Goal: Use online tool/utility: Utilize a website feature to perform a specific function

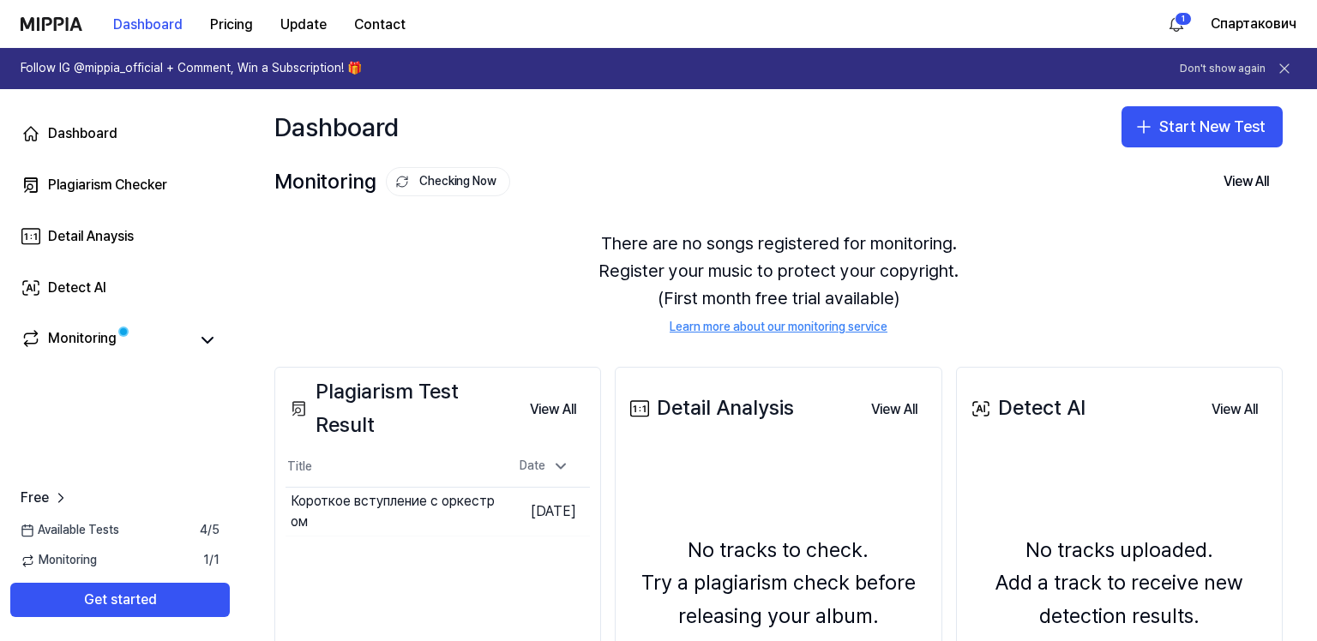
click at [1193, 147] on button "Start New Test" at bounding box center [1201, 126] width 161 height 41
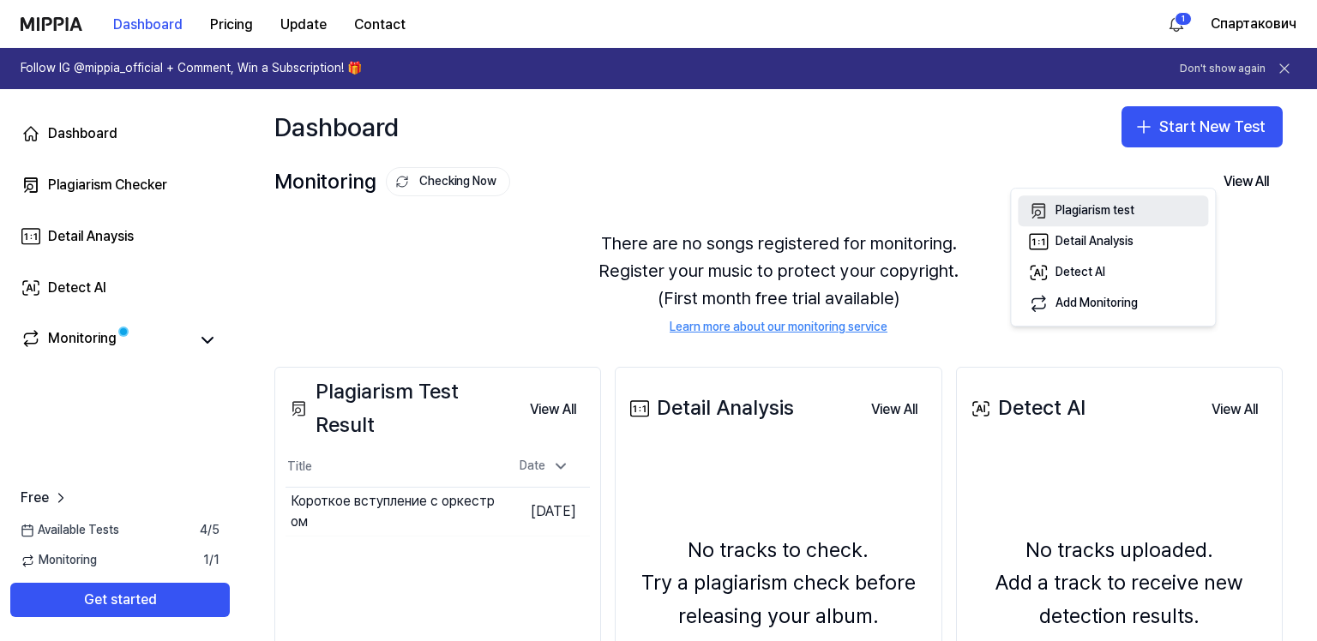
click at [1066, 219] on div "Plagiarism test" at bounding box center [1094, 210] width 79 height 17
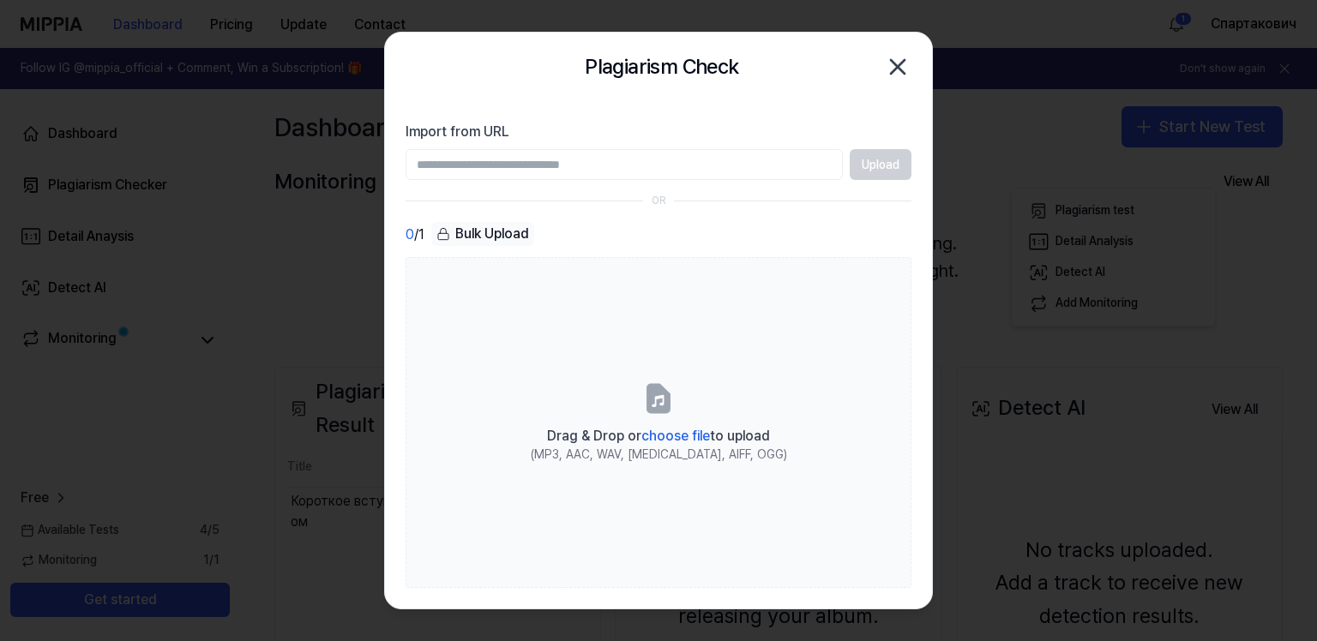
click at [891, 72] on icon "button" at bounding box center [897, 66] width 27 height 27
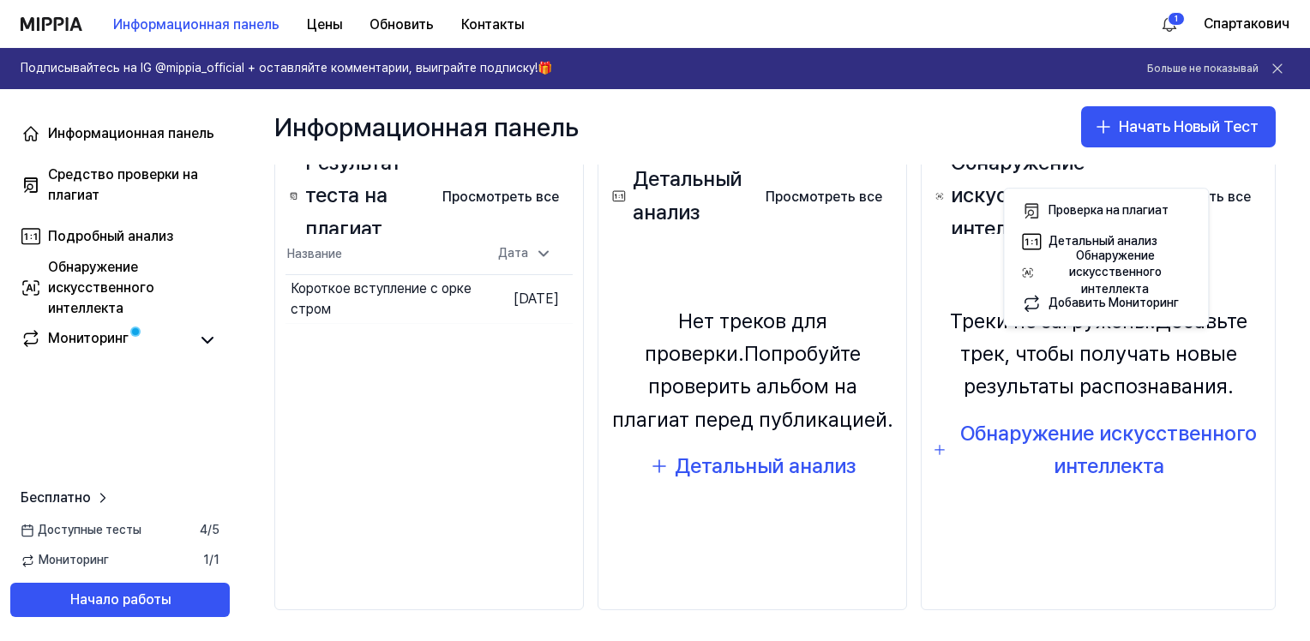
scroll to position [257, 0]
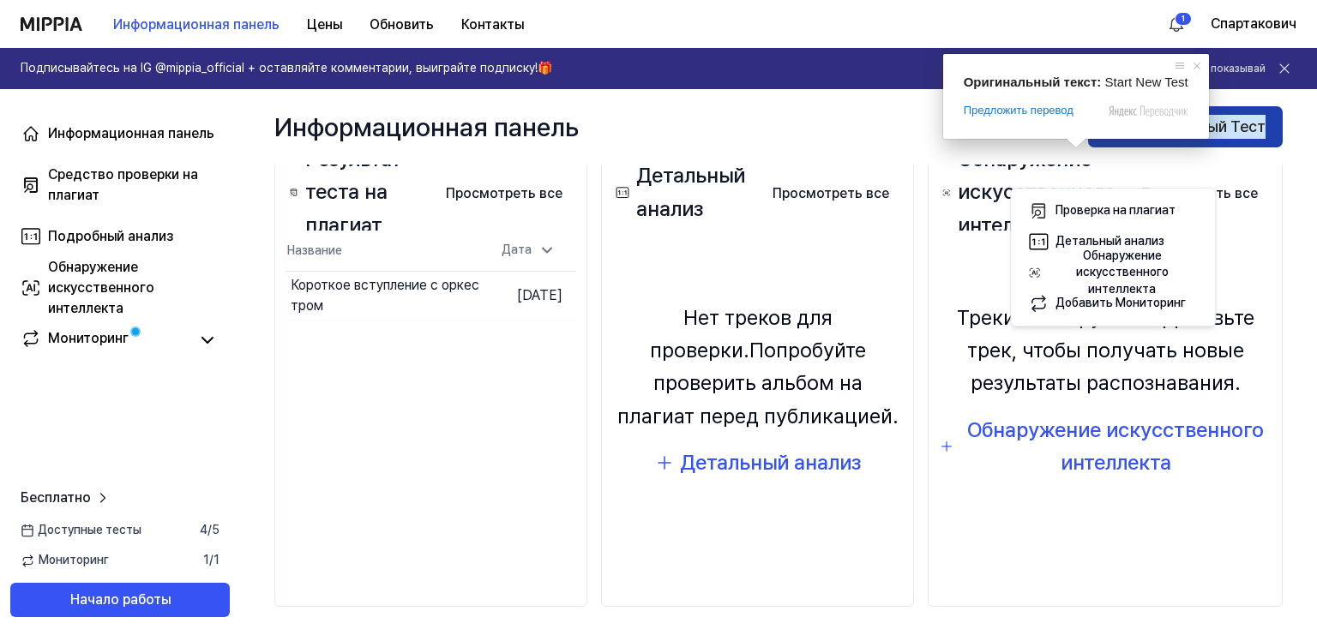
click at [1126, 140] on ya-tr-span "Начать Новый Тест" at bounding box center [1196, 127] width 140 height 25
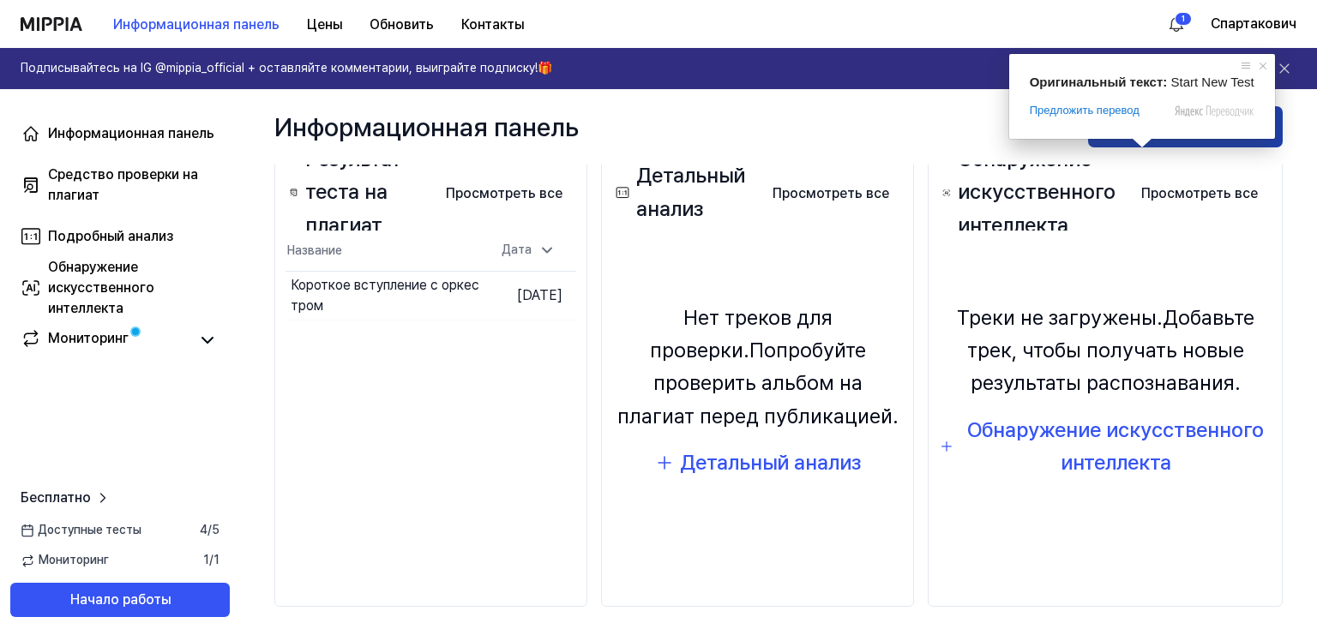
click at [1142, 140] on ya-tr-span "Начать Новый Тест" at bounding box center [1196, 127] width 140 height 25
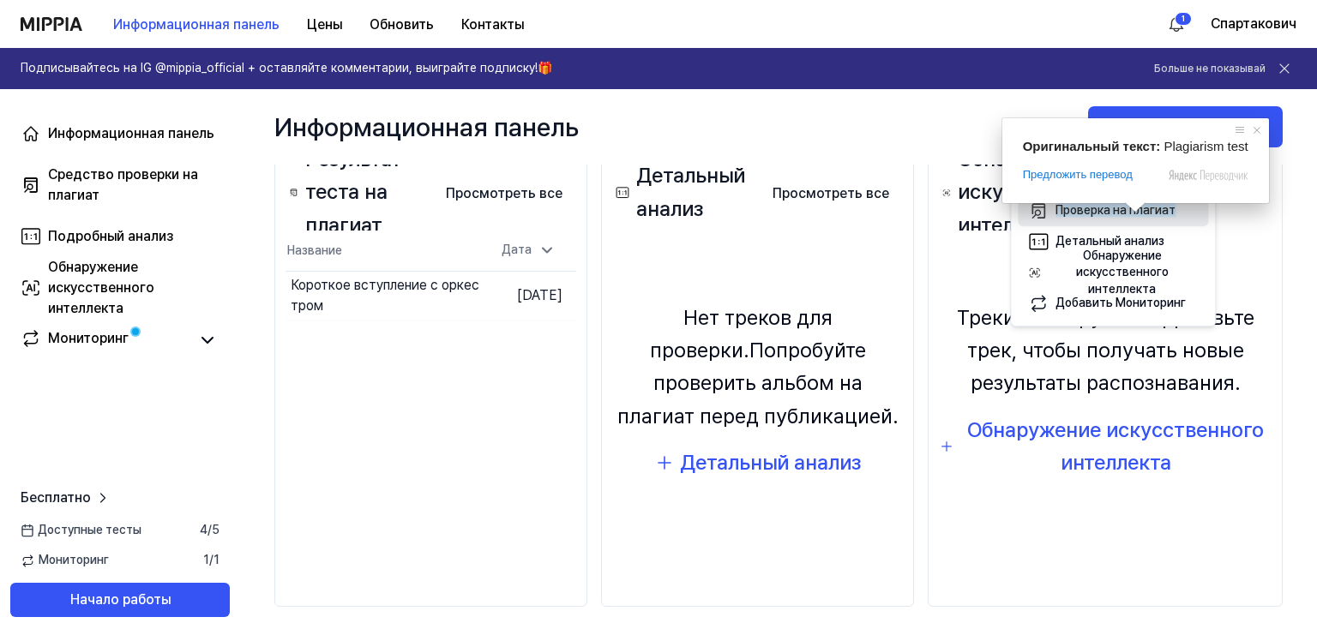
click at [1126, 217] on ya-tr-span "Проверка на плагиат" at bounding box center [1115, 210] width 120 height 14
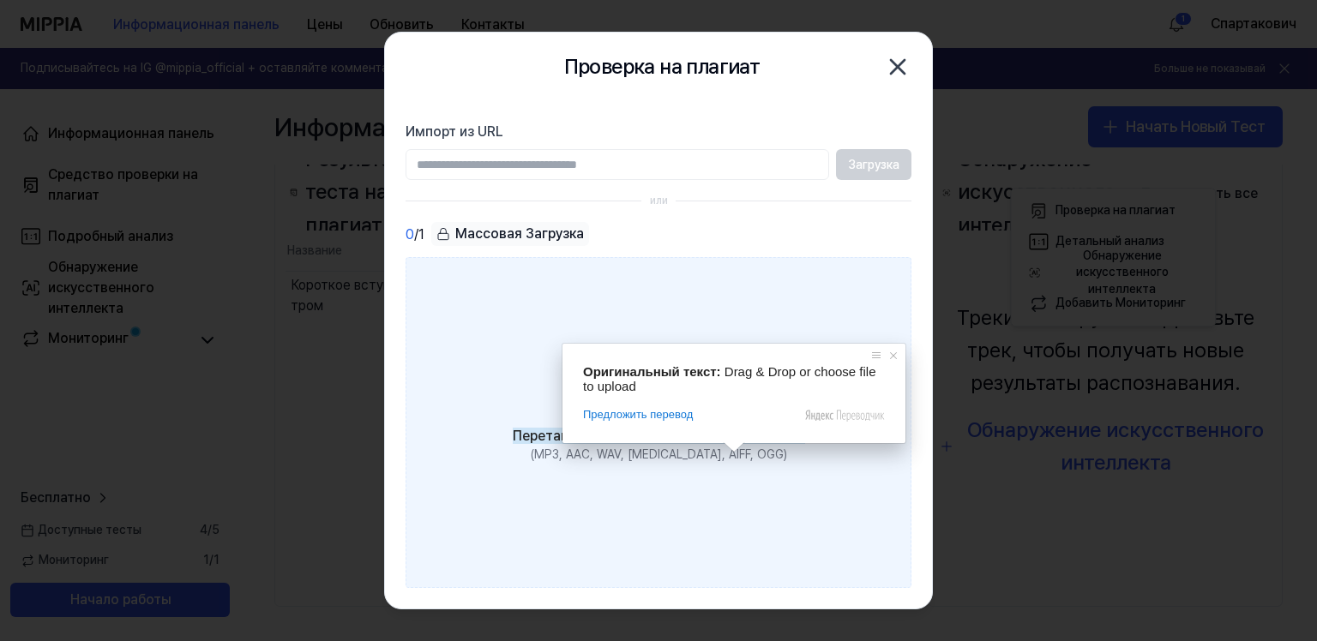
click at [712, 444] on ya-tr-span "выберите файл" at bounding box center [671, 436] width 99 height 16
click at [0, 0] on input "Перетащите или выберите файл для загрузки (MP3, AAC, WAV, [MEDICAL_DATA], AIFF,…" at bounding box center [0, 0] width 0 height 0
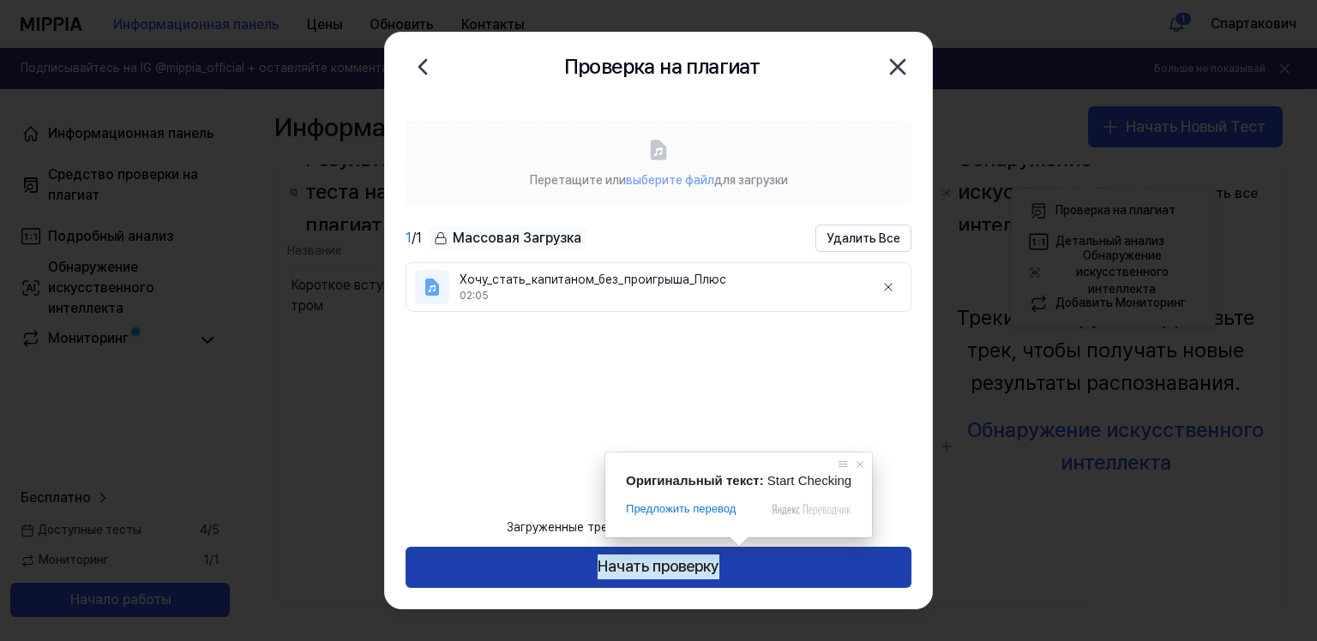
click at [719, 555] on ya-tr-span "Начать проверку" at bounding box center [659, 567] width 122 height 25
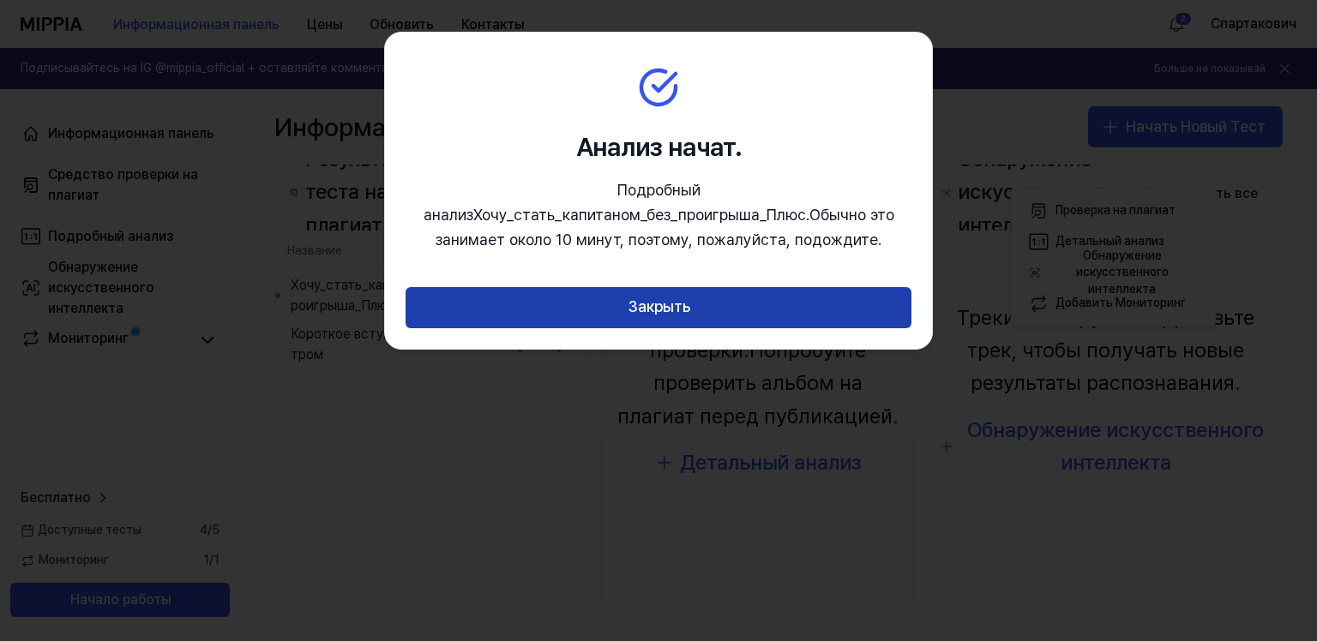
click at [747, 328] on button "Закрыть" at bounding box center [658, 307] width 506 height 41
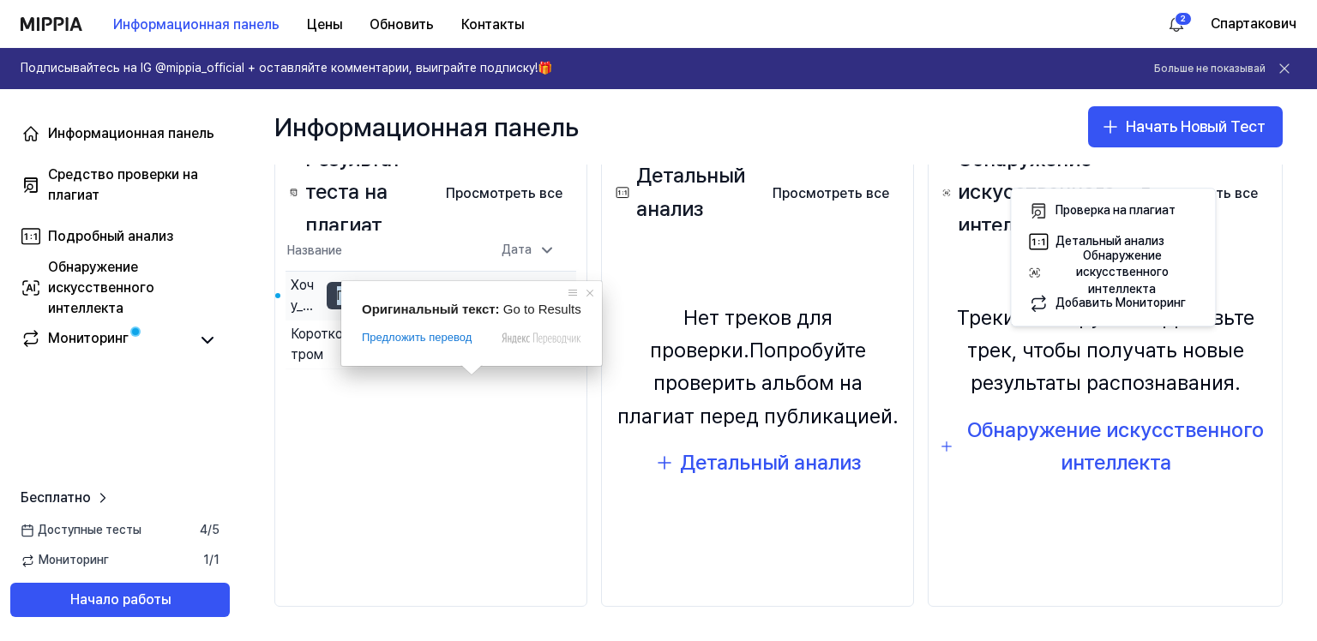
click at [471, 305] on ya-tr-span "Перейти к результатам" at bounding box center [404, 295] width 134 height 19
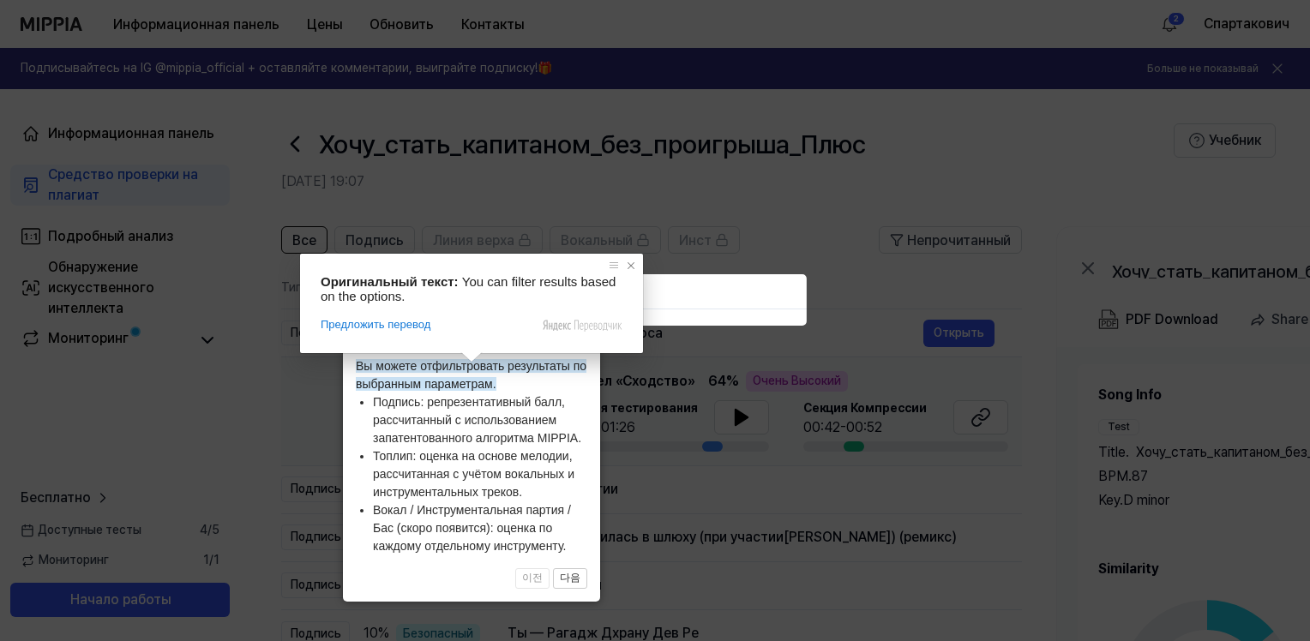
click at [631, 262] on span at bounding box center [630, 265] width 17 height 17
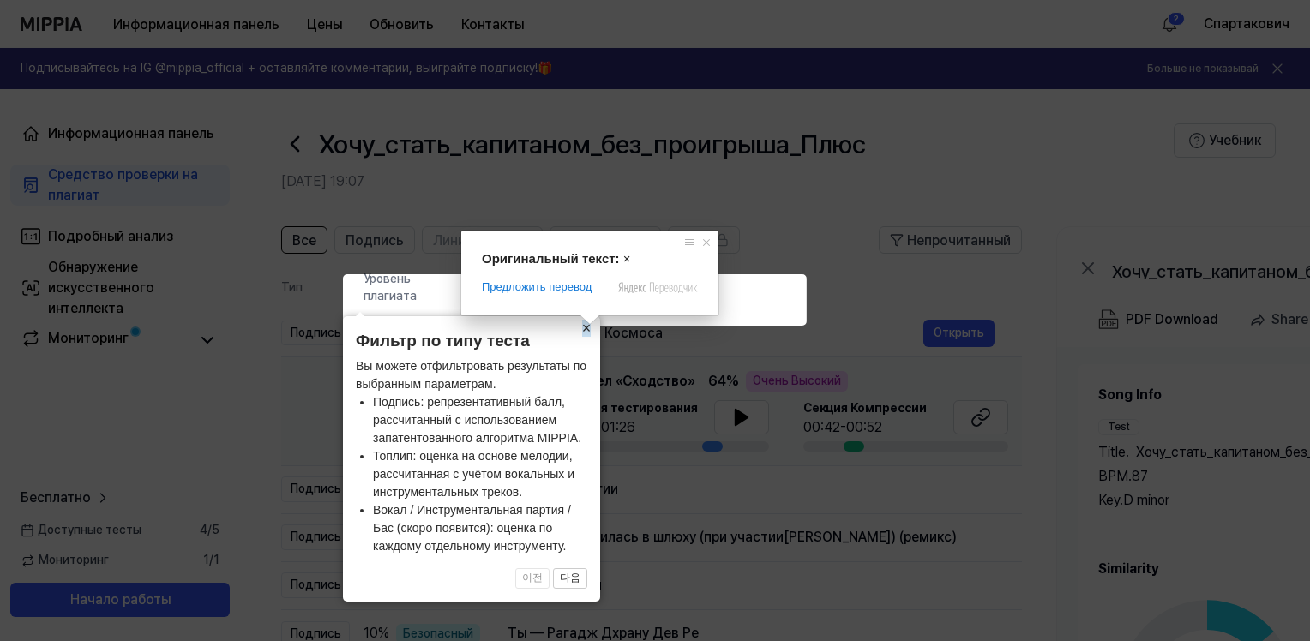
click at [590, 330] on ya-tr-span "×" at bounding box center [586, 328] width 9 height 17
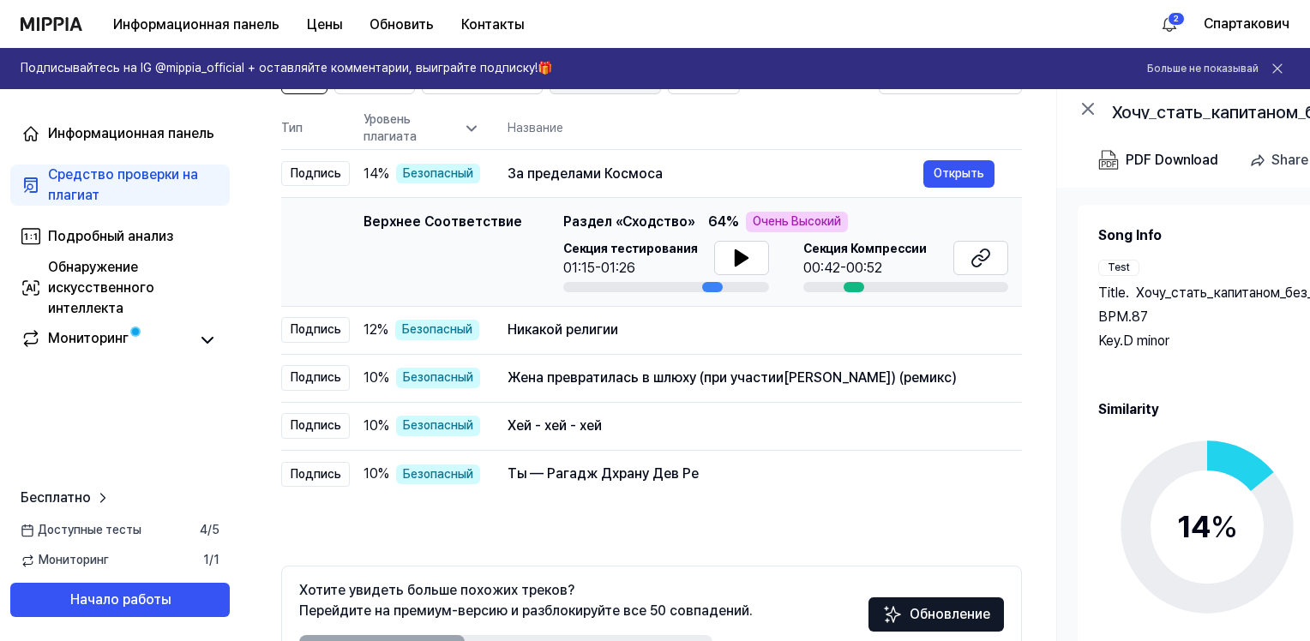
scroll to position [147, 0]
